Goal: Transaction & Acquisition: Purchase product/service

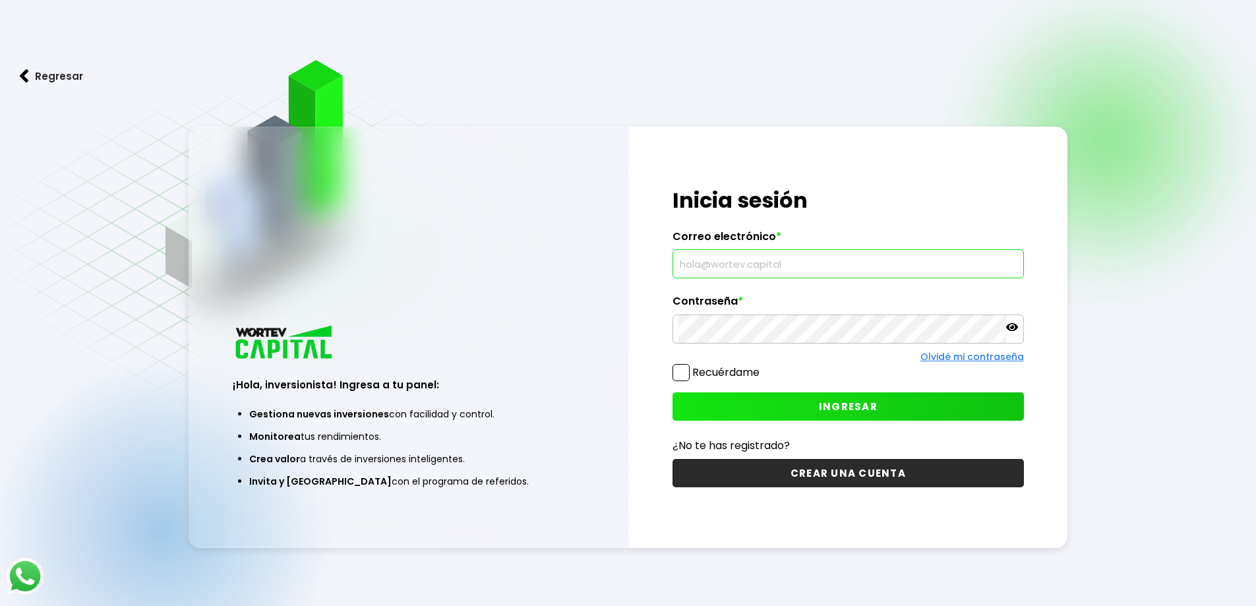
click at [754, 260] on input "text" at bounding box center [847, 264] width 339 height 28
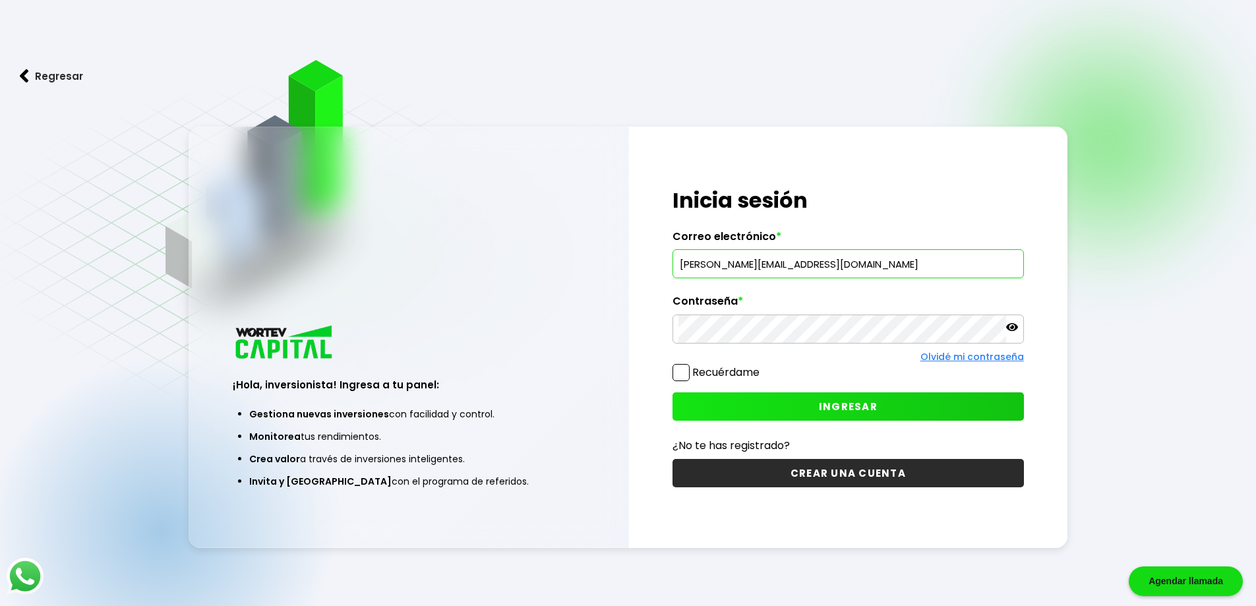
type input "[PERSON_NAME][EMAIL_ADDRESS][DOMAIN_NAME]"
click at [870, 409] on span "INGRESAR" at bounding box center [848, 406] width 59 height 14
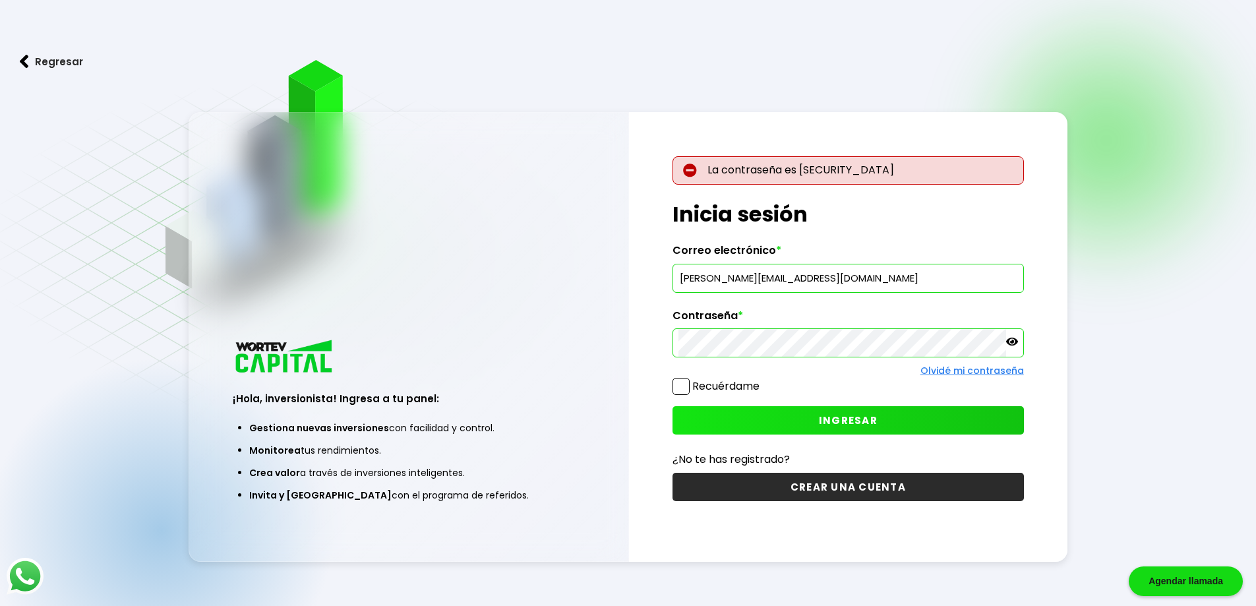
click at [1013, 341] on icon at bounding box center [1012, 342] width 12 height 8
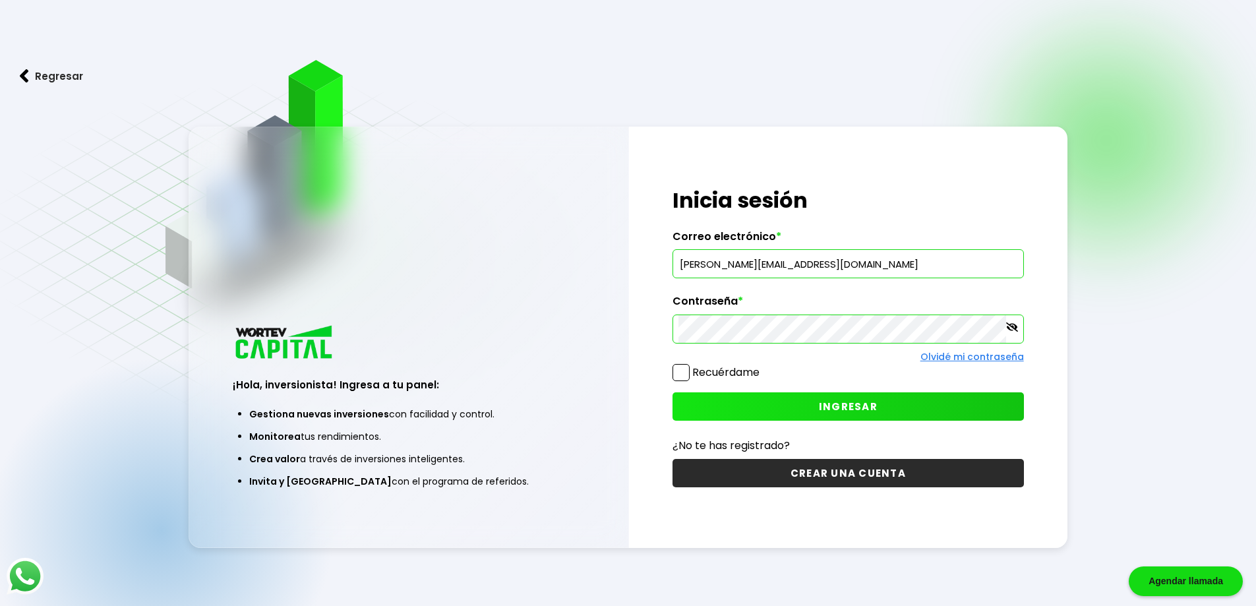
click at [859, 403] on span "INGRESAR" at bounding box center [848, 406] width 59 height 14
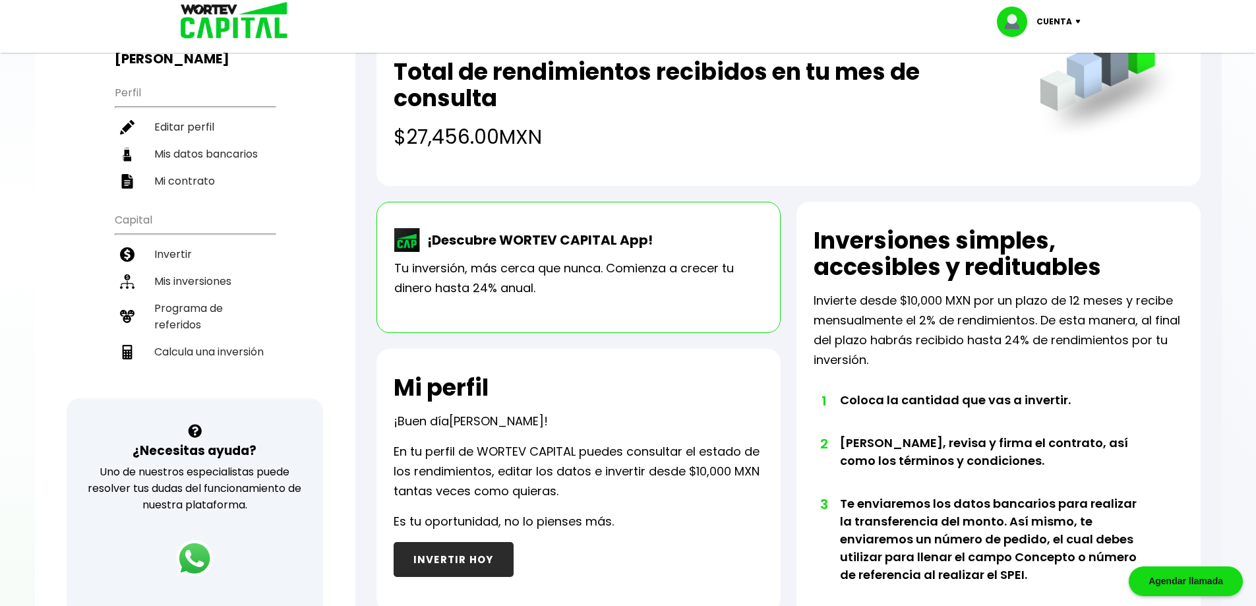
scroll to position [330, 0]
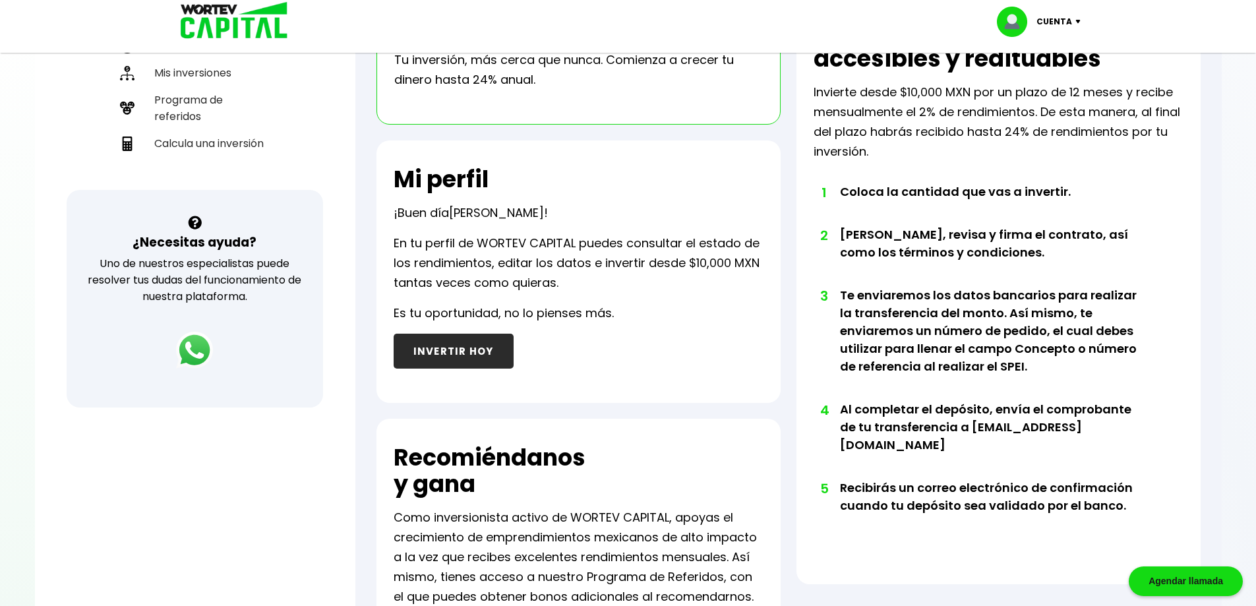
click at [441, 349] on button "INVERTIR HOY" at bounding box center [454, 351] width 120 height 35
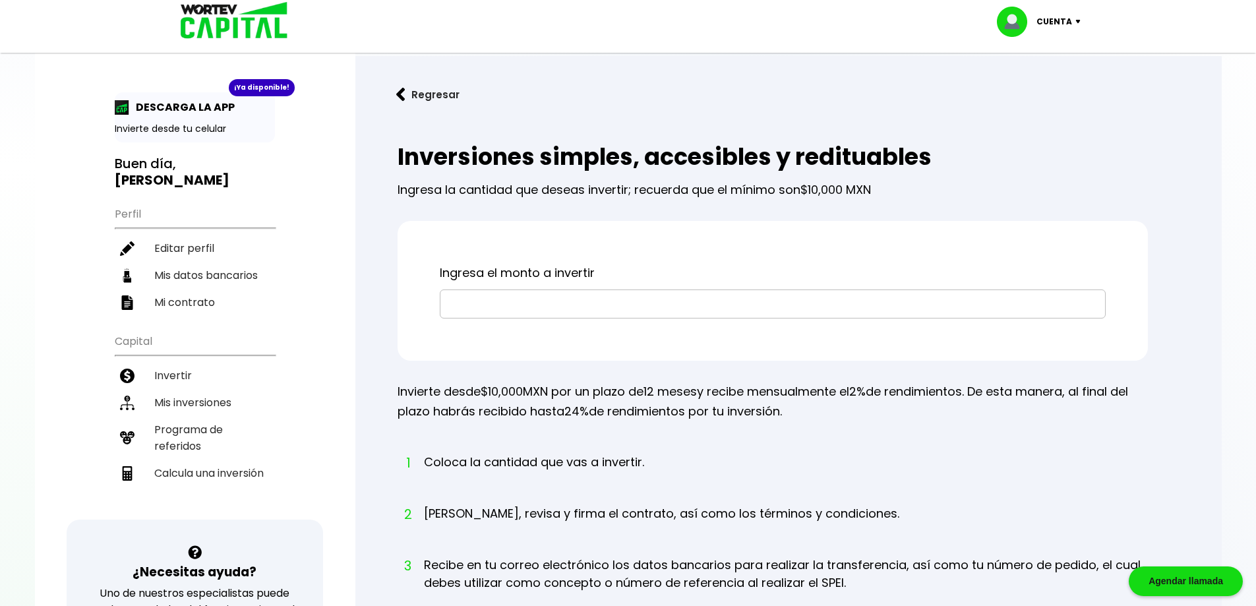
click at [514, 309] on input "text" at bounding box center [773, 304] width 654 height 28
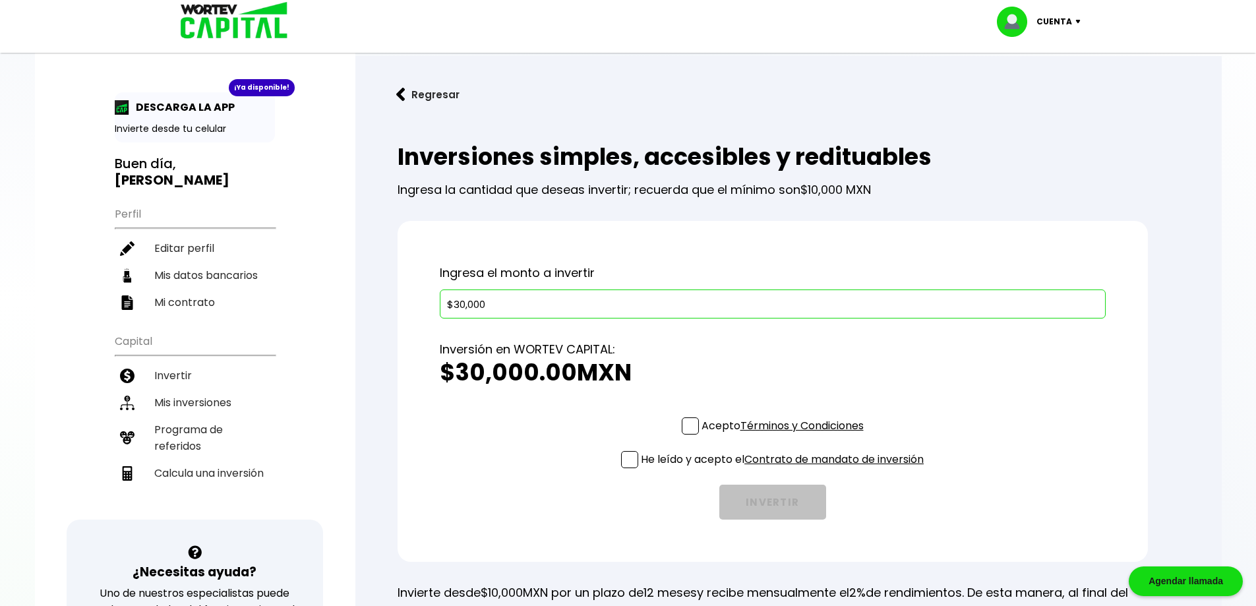
type input "$30,000"
click at [686, 432] on span at bounding box center [690, 425] width 17 height 17
click at [785, 436] on input "Acepto Términos y Condiciones" at bounding box center [785, 436] width 0 height 0
click at [627, 465] on span at bounding box center [629, 459] width 17 height 17
click at [785, 469] on input "He leído y acepto el Contrato de mandato de inversión" at bounding box center [785, 469] width 0 height 0
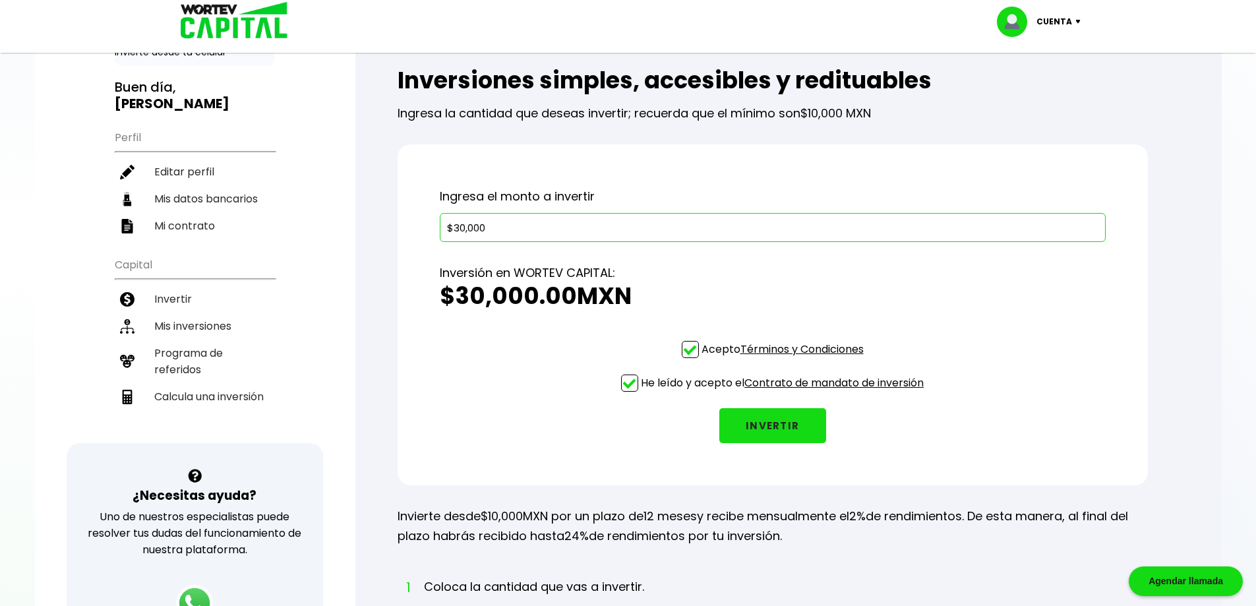
scroll to position [198, 0]
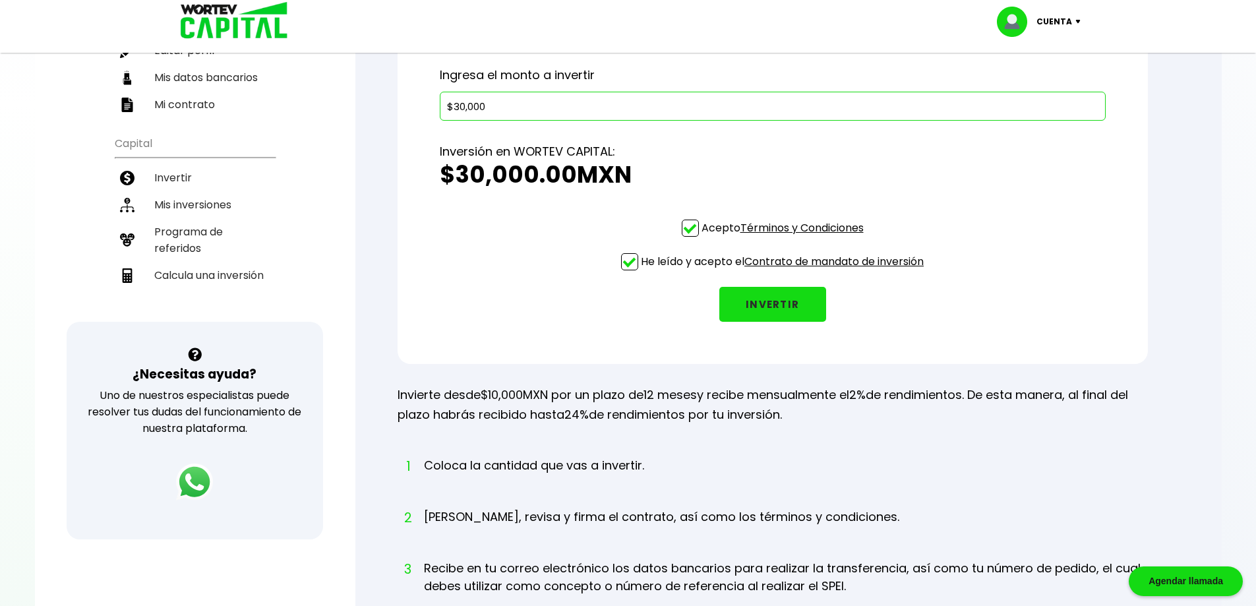
click at [786, 310] on button "INVERTIR" at bounding box center [772, 304] width 107 height 35
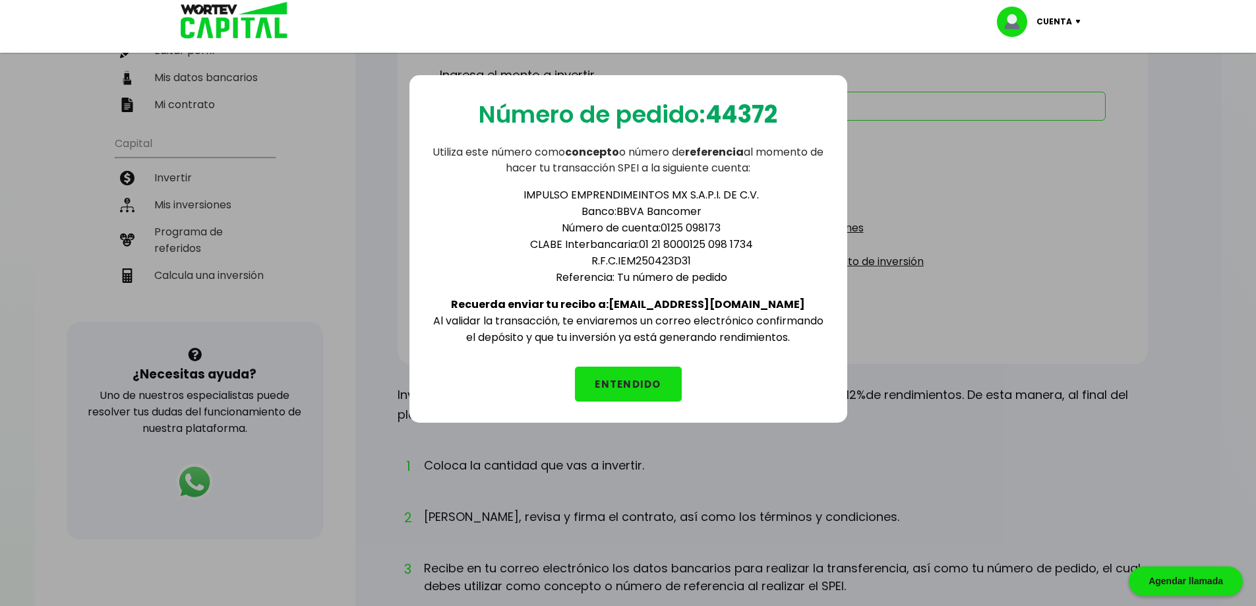
click at [639, 388] on button "ENTENDIDO" at bounding box center [628, 384] width 107 height 35
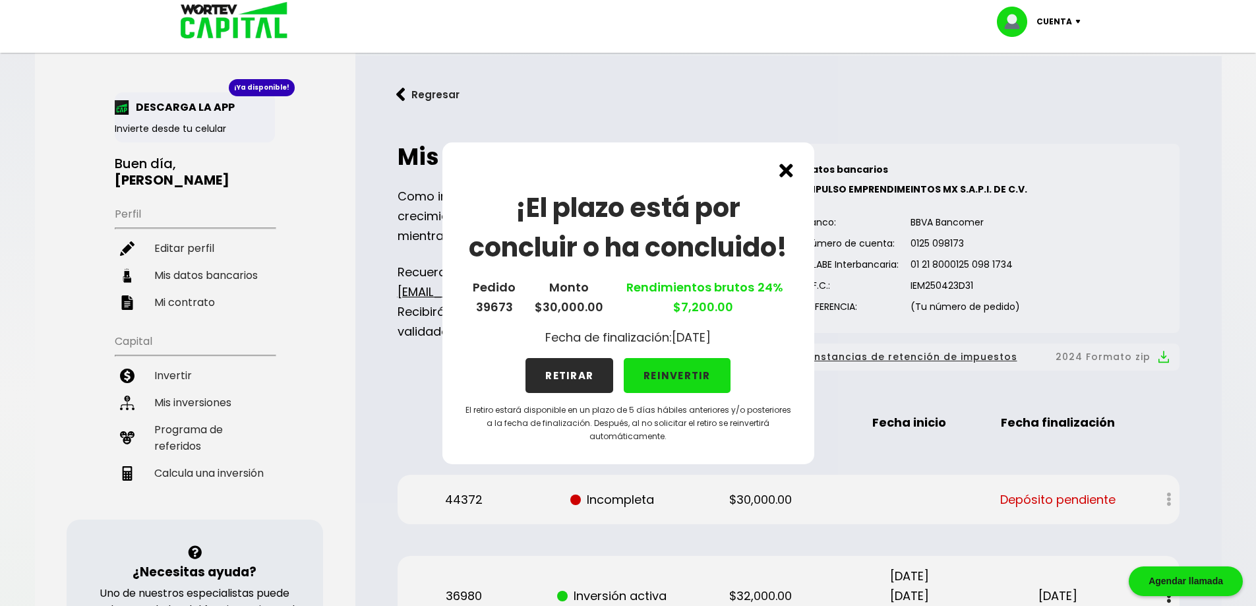
scroll to position [198, 0]
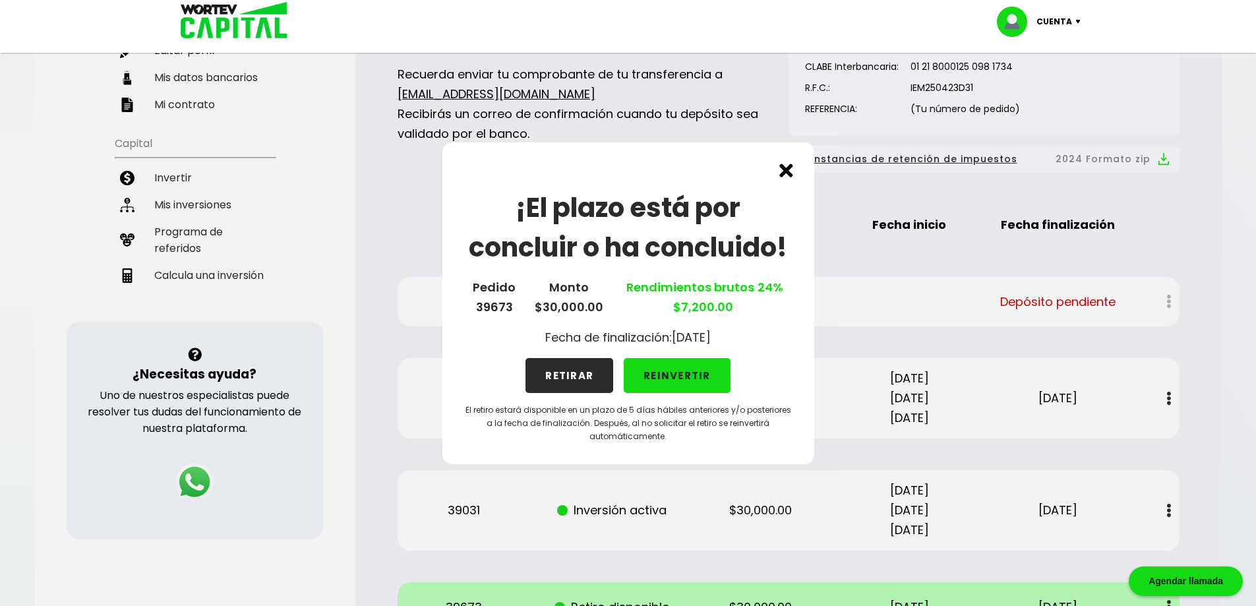
click at [692, 378] on button "REINVERTIR" at bounding box center [677, 375] width 107 height 35
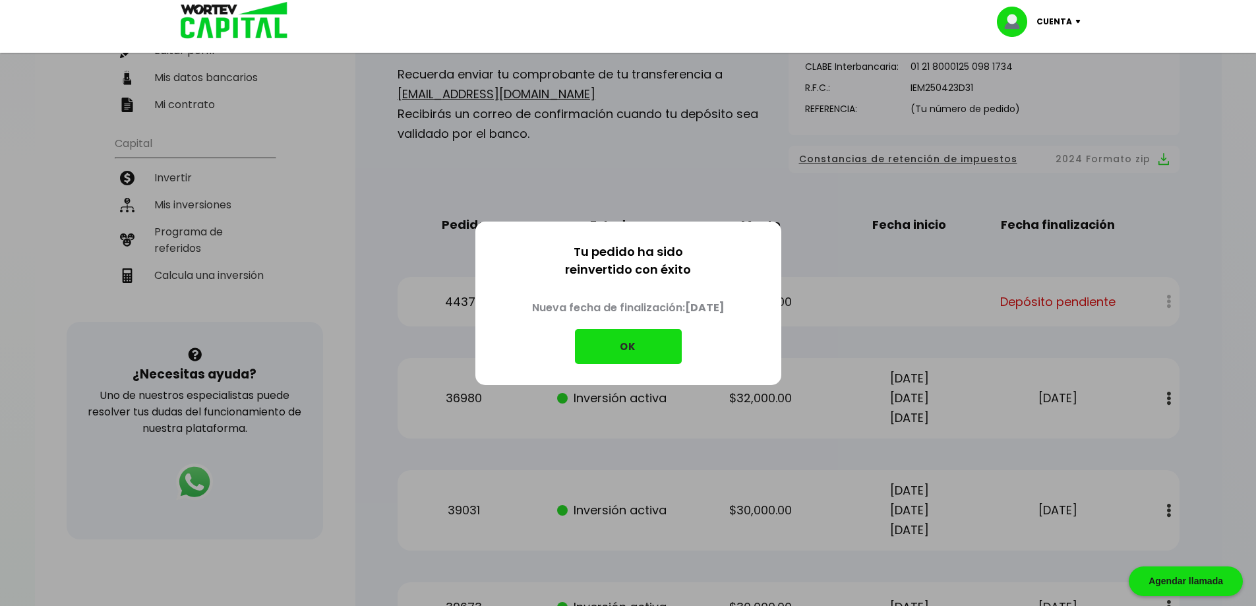
click at [657, 351] on button "OK" at bounding box center [628, 346] width 107 height 35
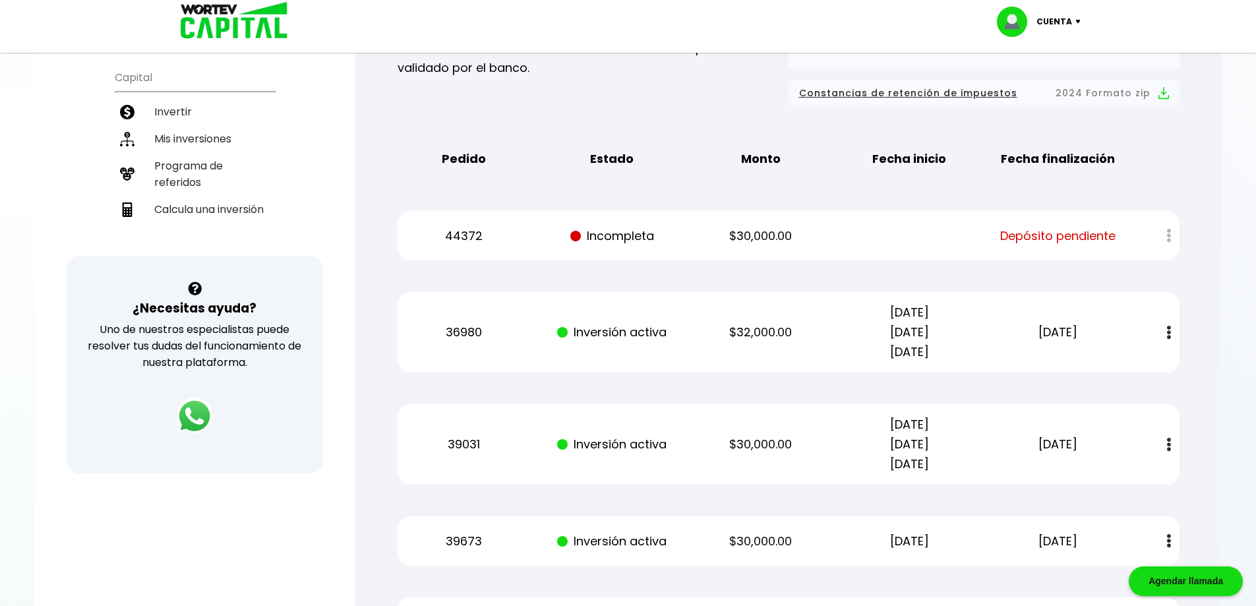
scroll to position [0, 0]
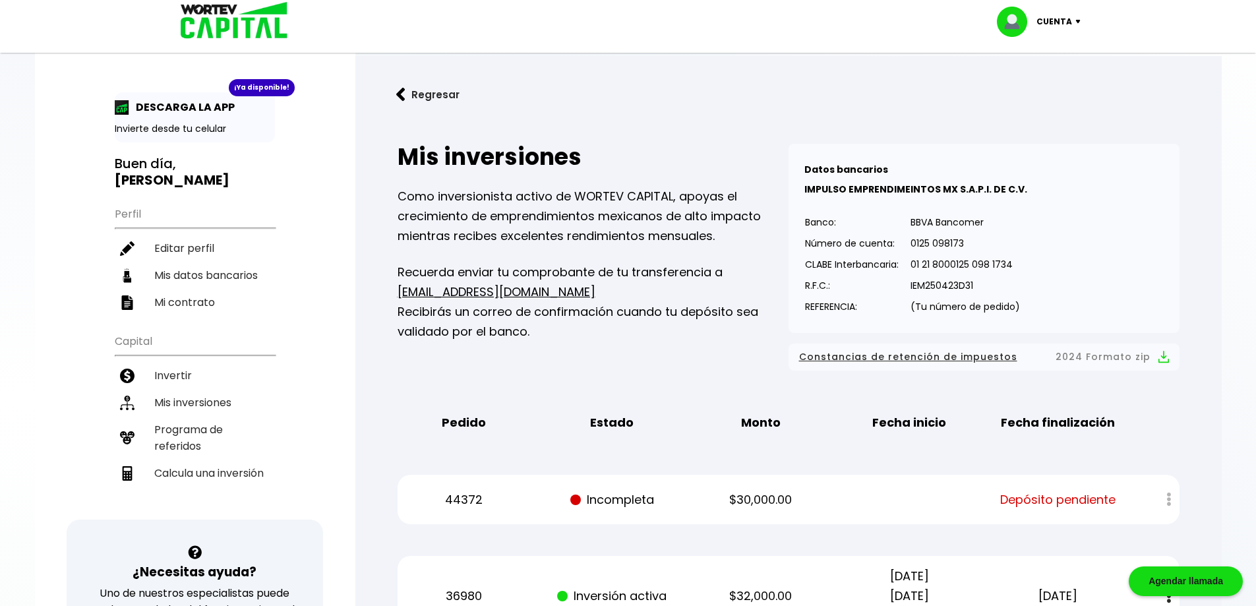
click at [424, 96] on button "Regresar" at bounding box center [427, 94] width 103 height 35
